Goal: Task Accomplishment & Management: Manage account settings

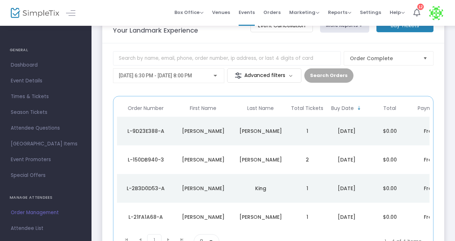
scroll to position [28, 0]
click at [184, 77] on span "[DATE] 6:30 PM - [DATE] 8:00 PM" at bounding box center [155, 76] width 73 height 6
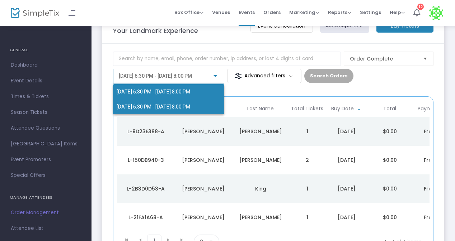
click at [168, 104] on span "[DATE] 6:30 PM - [DATE] 8:00 PM" at bounding box center [154, 107] width 74 height 6
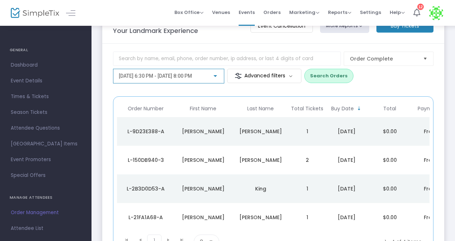
click at [192, 77] on span "[DATE] 6:30 PM - [DATE] 8:00 PM" at bounding box center [155, 76] width 73 height 6
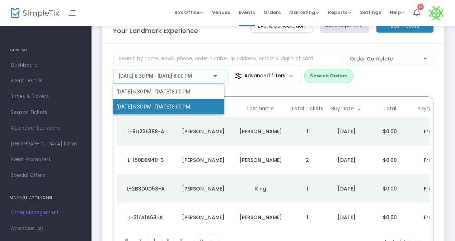
click at [159, 105] on span "[DATE] 6:30 PM - [DATE] 8:00 PM" at bounding box center [154, 107] width 74 height 6
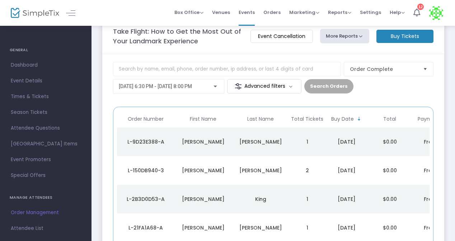
scroll to position [10, 0]
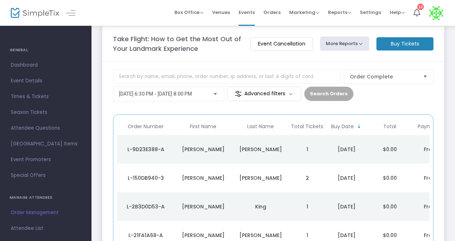
click at [192, 94] on span "[DATE] 6:30 PM - [DATE] 8:00 PM" at bounding box center [155, 94] width 73 height 6
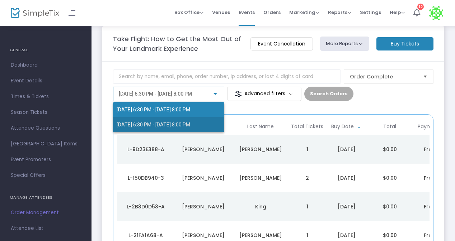
click at [190, 122] on span "[DATE] 6:30 PM - [DATE] 8:00 PM" at bounding box center [154, 125] width 74 height 6
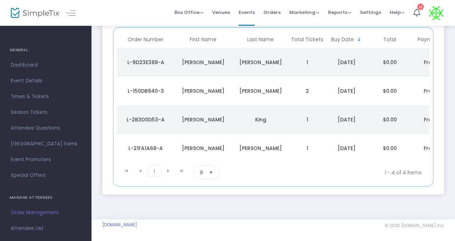
scroll to position [99, 0]
click at [39, 101] on span "Times & Tickets" at bounding box center [46, 96] width 70 height 9
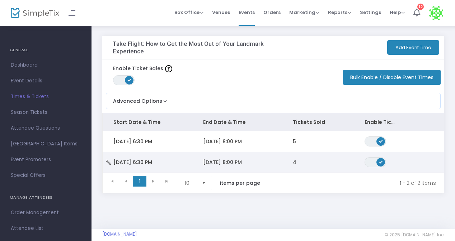
click at [152, 163] on span "Wed 9/17/2025 6:30 PM" at bounding box center [132, 162] width 39 height 7
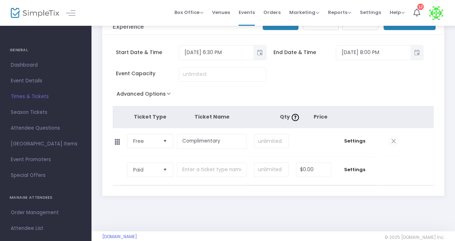
scroll to position [36, 0]
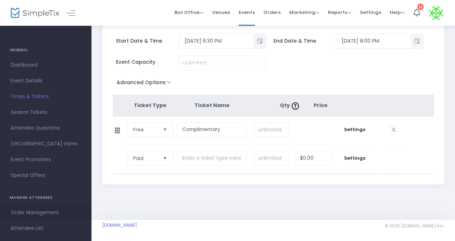
click at [34, 212] on span "Order Management" at bounding box center [46, 212] width 70 height 9
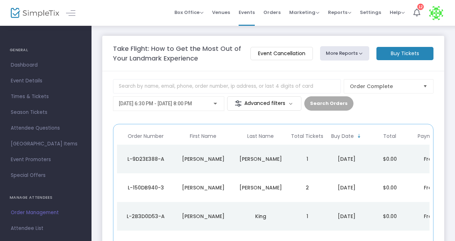
click at [140, 98] on div "[DATE] 6:30 PM - [DATE] 8:00 PM" at bounding box center [169, 101] width 100 height 13
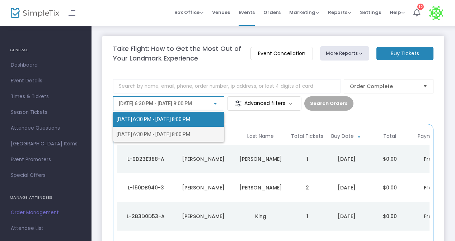
click at [132, 132] on span "[DATE] 6:30 PM - [DATE] 8:00 PM" at bounding box center [154, 135] width 74 height 6
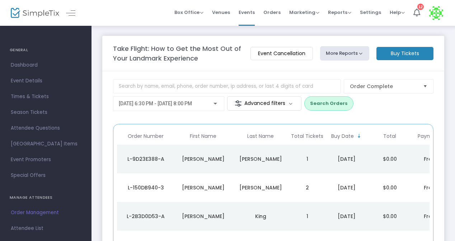
click at [340, 108] on button "Search Orders" at bounding box center [328, 104] width 49 height 14
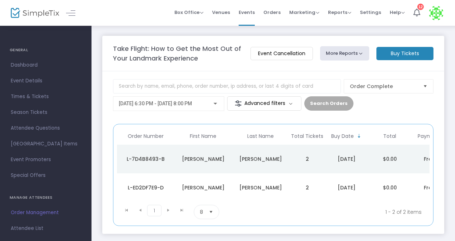
click at [210, 161] on div "Tristin" at bounding box center [203, 159] width 54 height 7
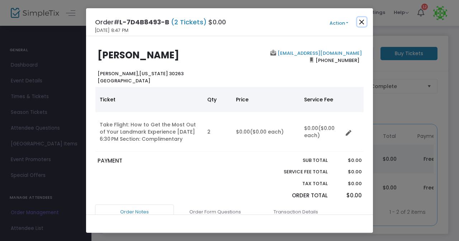
click at [363, 22] on button "Close" at bounding box center [361, 21] width 9 height 9
